Goal: Communication & Community: Answer question/provide support

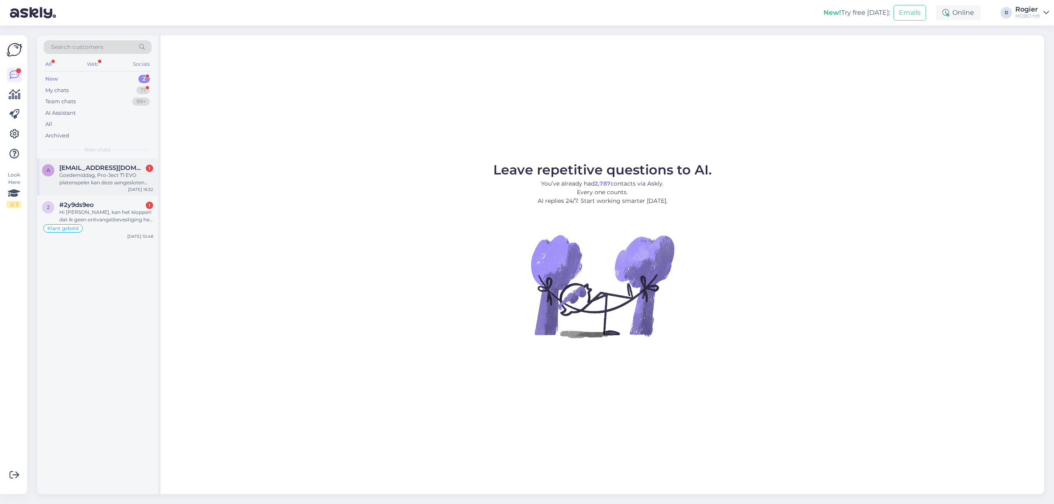
click at [95, 175] on div "Goedemiddag, Pro-Ject T1 EVO platenspeler kan deze aangesloten worden op een So…" at bounding box center [106, 179] width 94 height 15
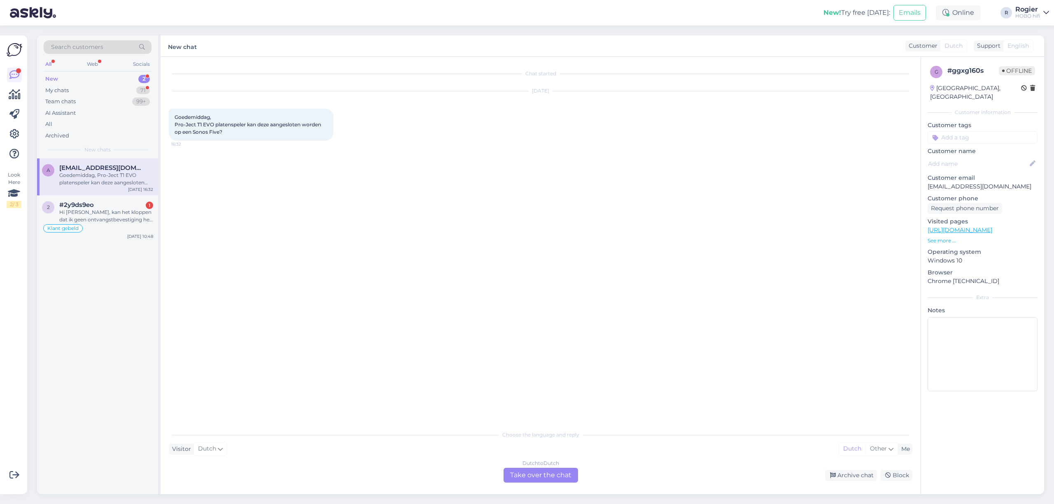
click at [533, 476] on div "Dutch to Dutch Take over the chat" at bounding box center [540, 475] width 75 height 15
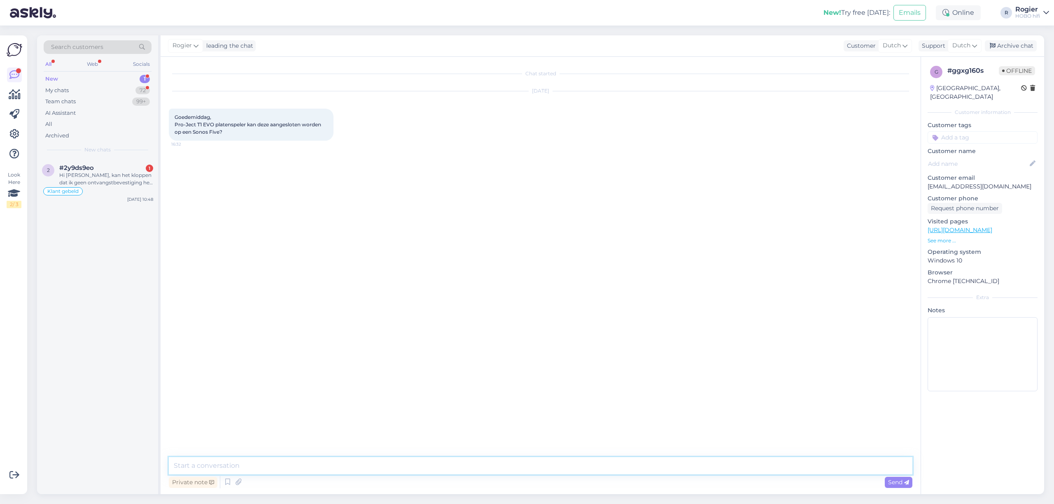
click at [287, 460] on textarea at bounding box center [540, 465] width 743 height 17
drag, startPoint x: 175, startPoint y: 125, endPoint x: 233, endPoint y: 128, distance: 58.5
click at [233, 128] on div "Goedemiddag, Pro-Ject T1 EVO platenspeler kan deze aangesloten worden op een So…" at bounding box center [251, 125] width 165 height 32
copy span "Pro-Ject T1 EVO platenspeler kan deze aangesloten worden op een Sonos Five?"
click at [259, 466] on textarea at bounding box center [540, 465] width 743 height 17
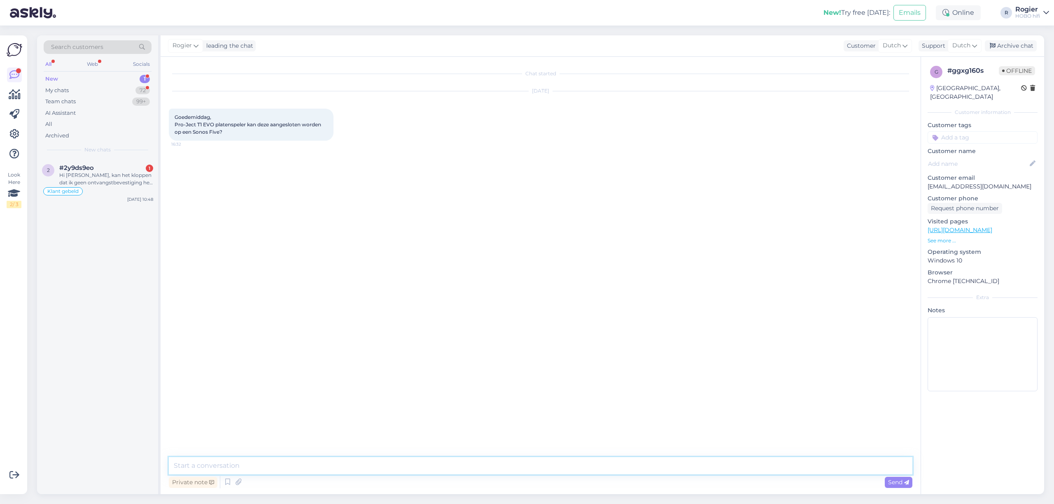
paste textarea "Ja, dat kan zeker. De Pro‑Ject T1 EVO (die een ingebouwde phono‑versterker heef…"
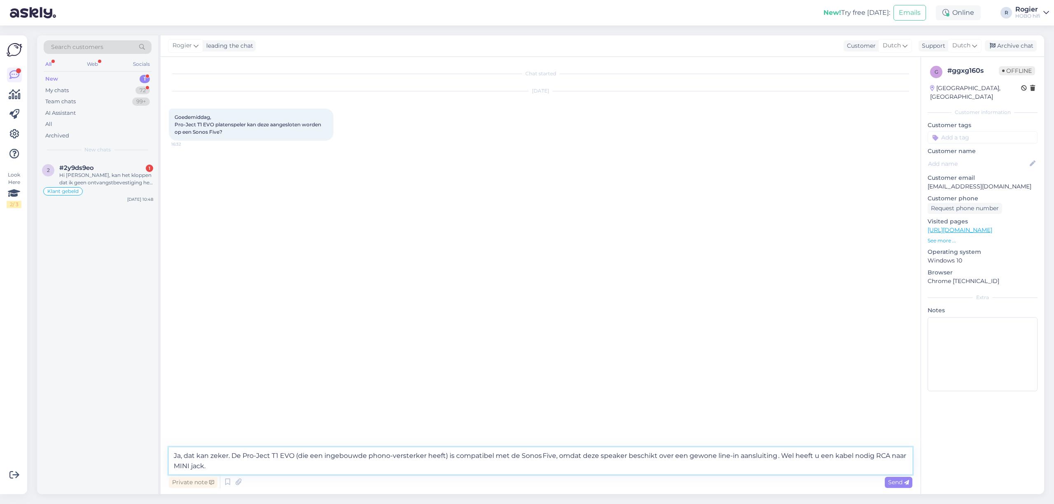
paste textarea "[URL][DOMAIN_NAME]"
type textarea "Ja, dat kan zeker. De Pro‑Ject T1 EVO (die een ingebouwde phono‑versterker heef…"
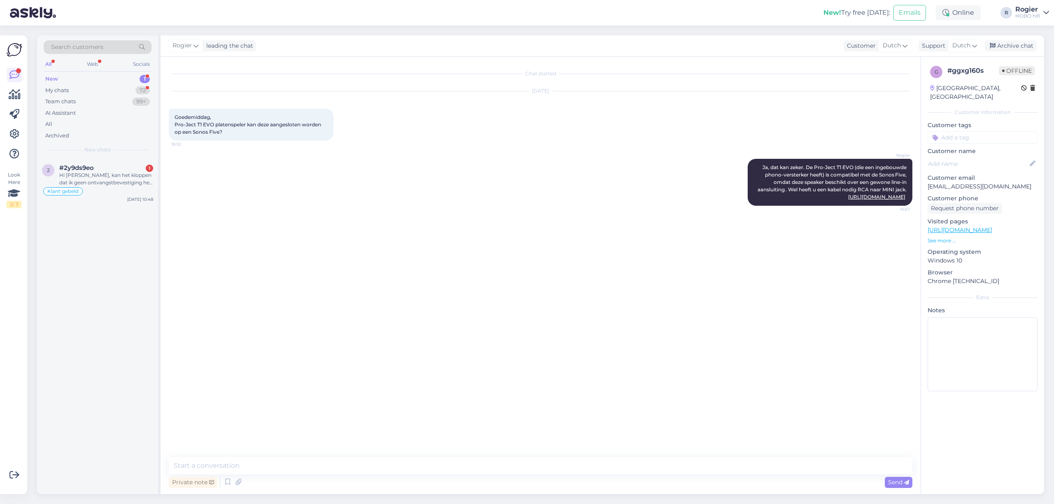
click at [302, 310] on div "Chat started [DATE] Goedemiddag, Pro-Ject T1 EVO platenspeler kan deze aangeslo…" at bounding box center [544, 257] width 751 height 385
